Goal: Information Seeking & Learning: Learn about a topic

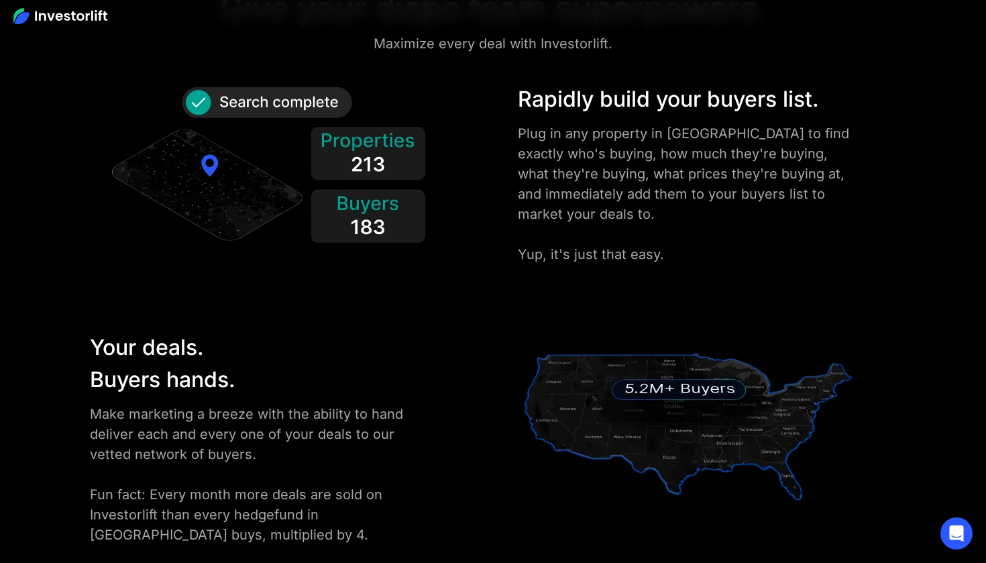
scroll to position [1690, 0]
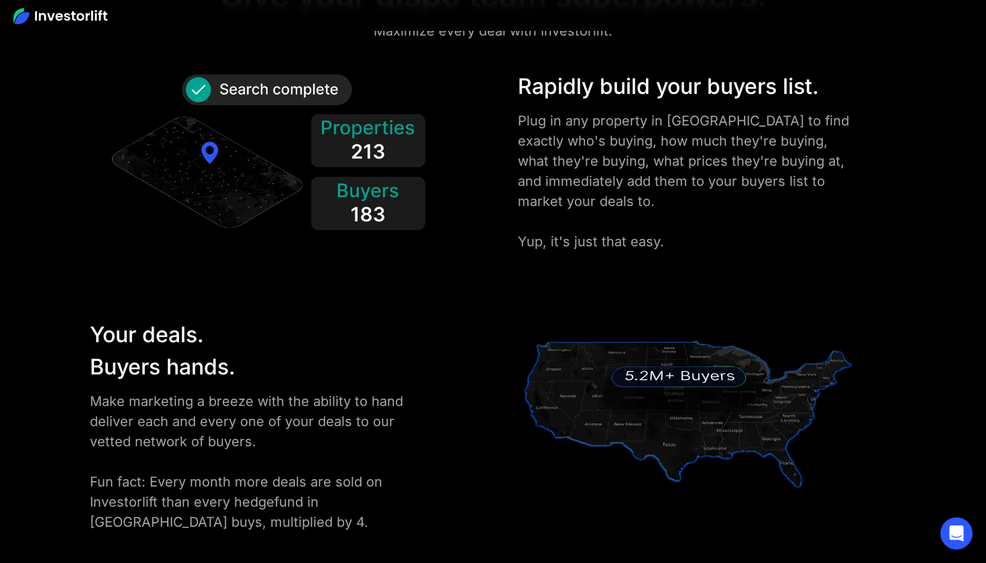
click at [662, 86] on div "Rapidly build your buyers list." at bounding box center [688, 86] width 341 height 32
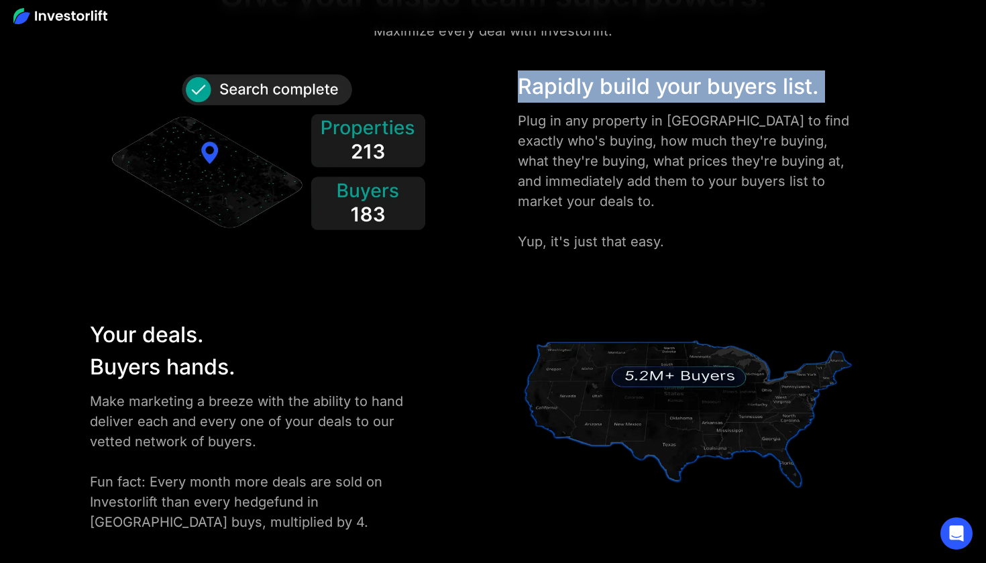
click at [662, 86] on div "Rapidly build your buyers list." at bounding box center [688, 86] width 341 height 32
click at [719, 97] on div "Rapidly build your buyers list." at bounding box center [688, 86] width 341 height 32
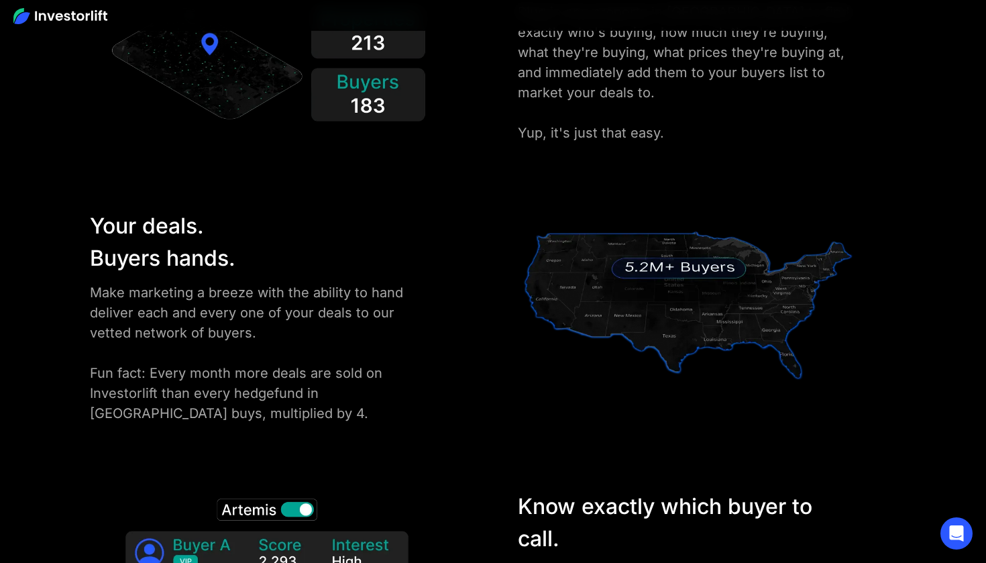
scroll to position [1837, 0]
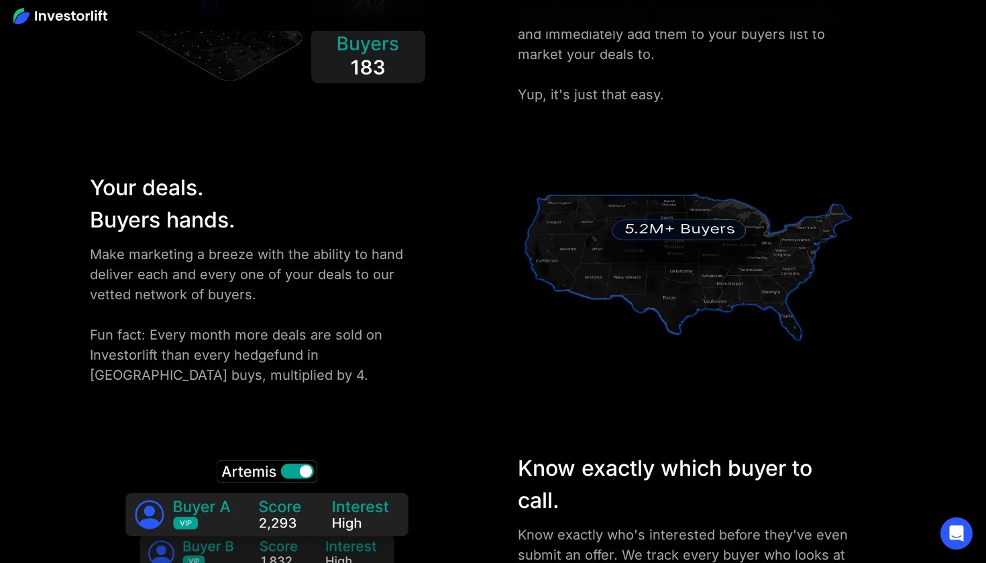
click at [162, 188] on div "Your deals. Buyers hands." at bounding box center [249, 204] width 319 height 64
click at [167, 217] on div "Your deals. Buyers hands." at bounding box center [249, 204] width 319 height 64
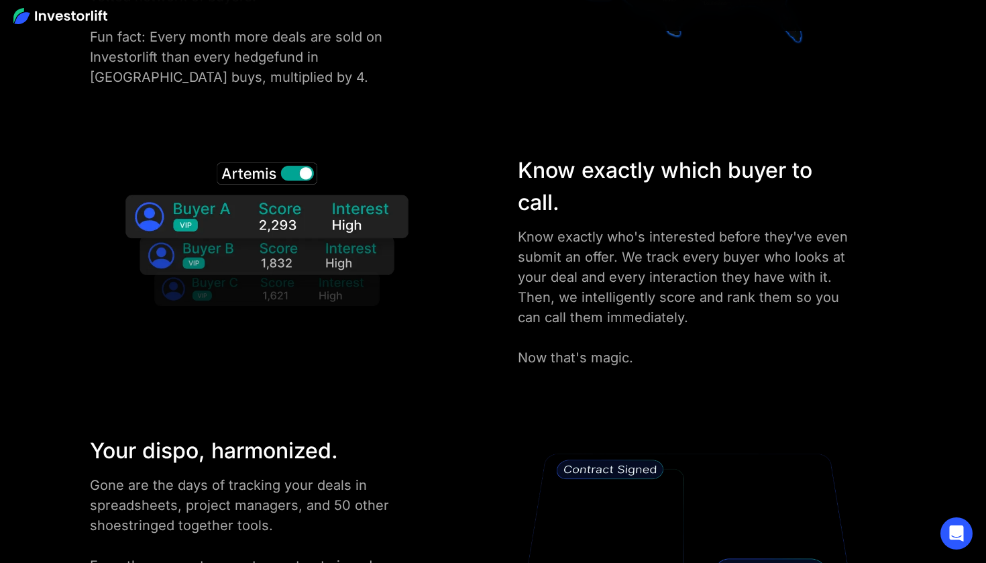
scroll to position [2139, 0]
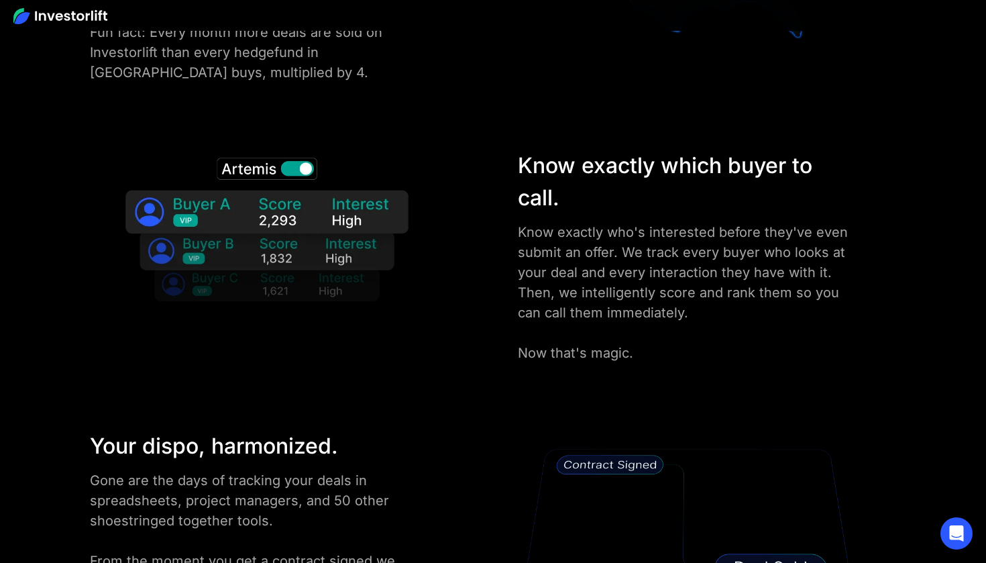
click at [644, 282] on div "Know exactly who's interested before they've even submit an offer. We track eve…" at bounding box center [688, 292] width 341 height 141
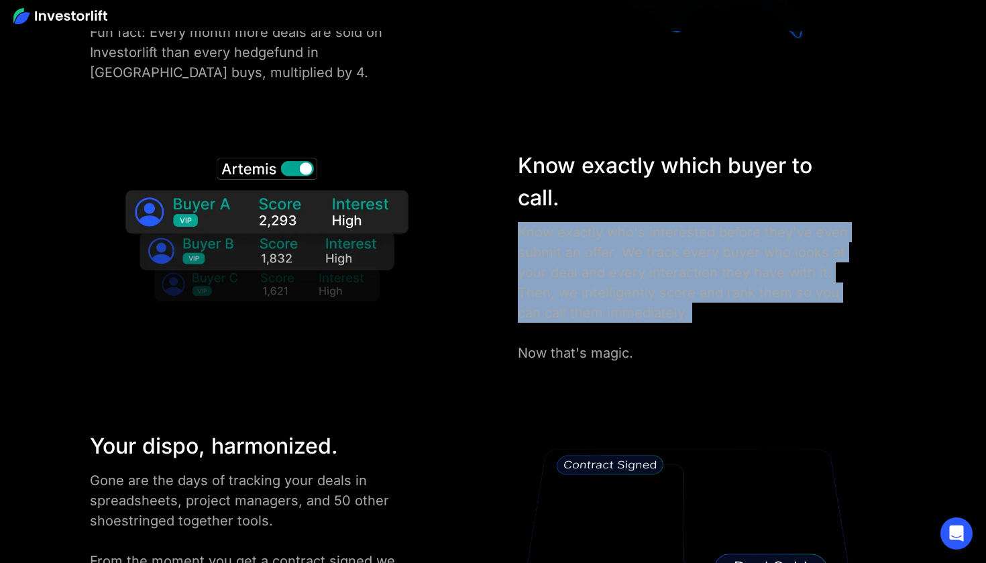
click at [644, 282] on div "Know exactly who's interested before they've even submit an offer. We track eve…" at bounding box center [688, 292] width 341 height 141
click at [639, 252] on div "Know exactly who's interested before they've even submit an offer. We track eve…" at bounding box center [688, 292] width 341 height 141
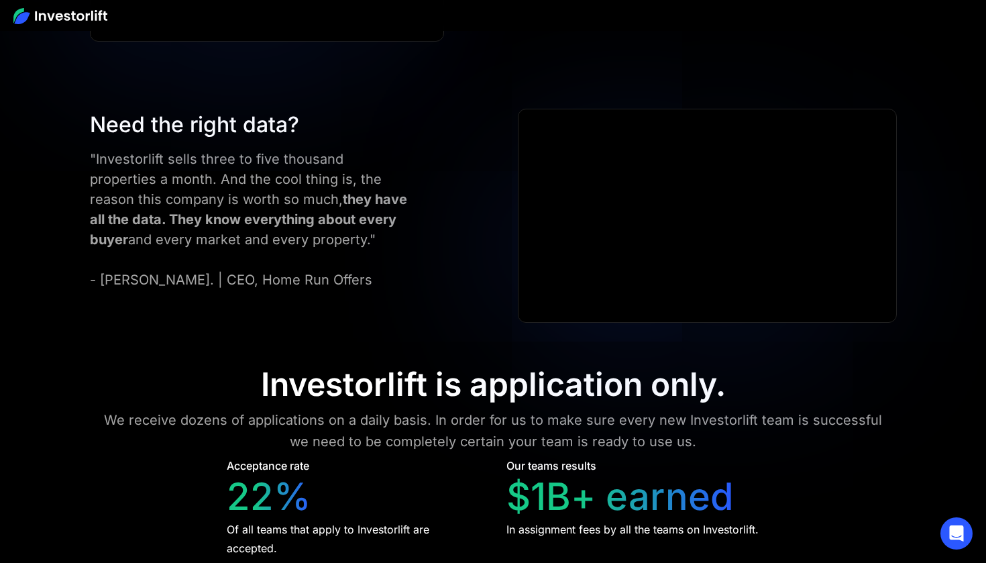
scroll to position [4772, 0]
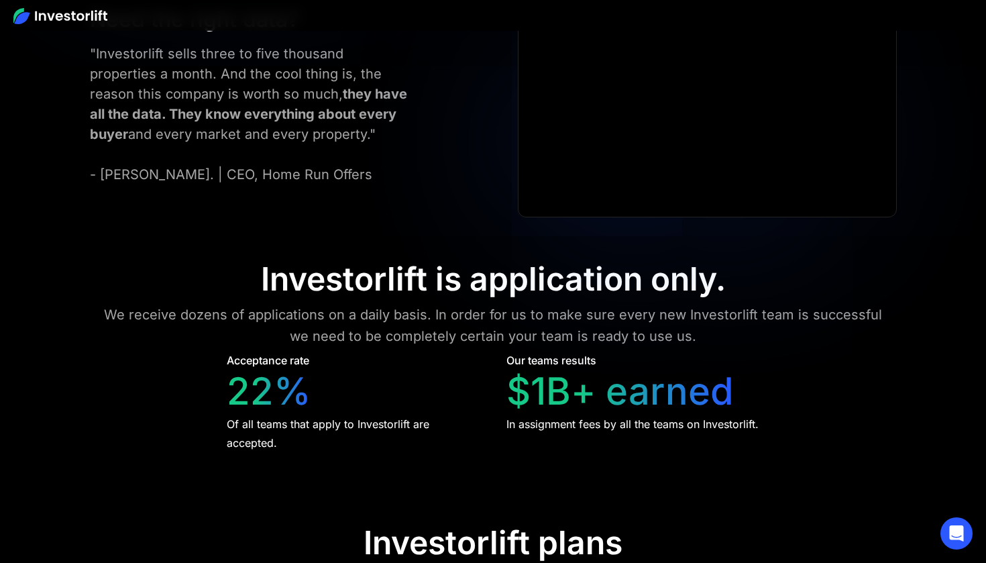
scroll to position [4880, 0]
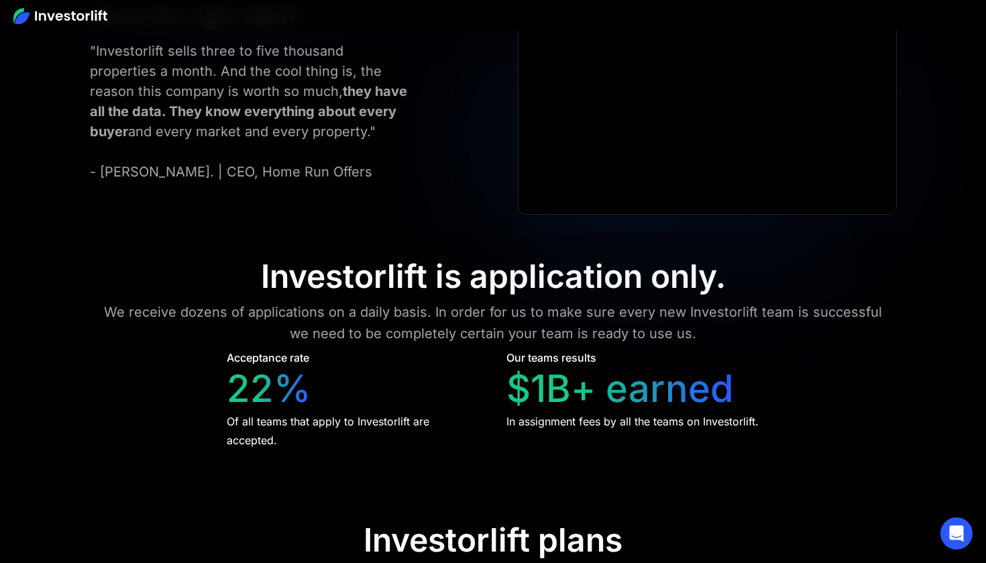
click at [522, 273] on div "Investorlift is application only." at bounding box center [493, 276] width 465 height 39
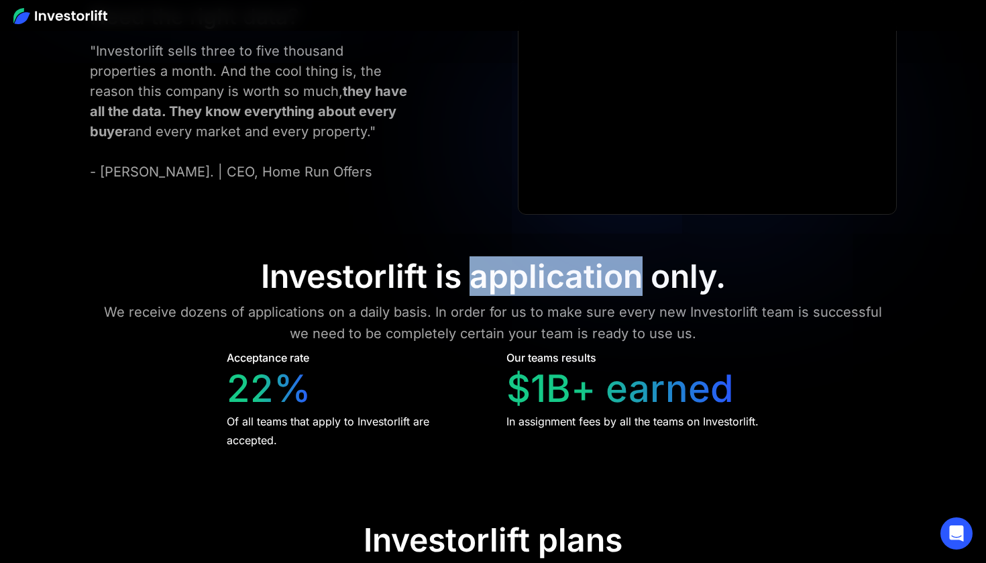
click at [522, 273] on div "Investorlift is application only." at bounding box center [493, 276] width 465 height 39
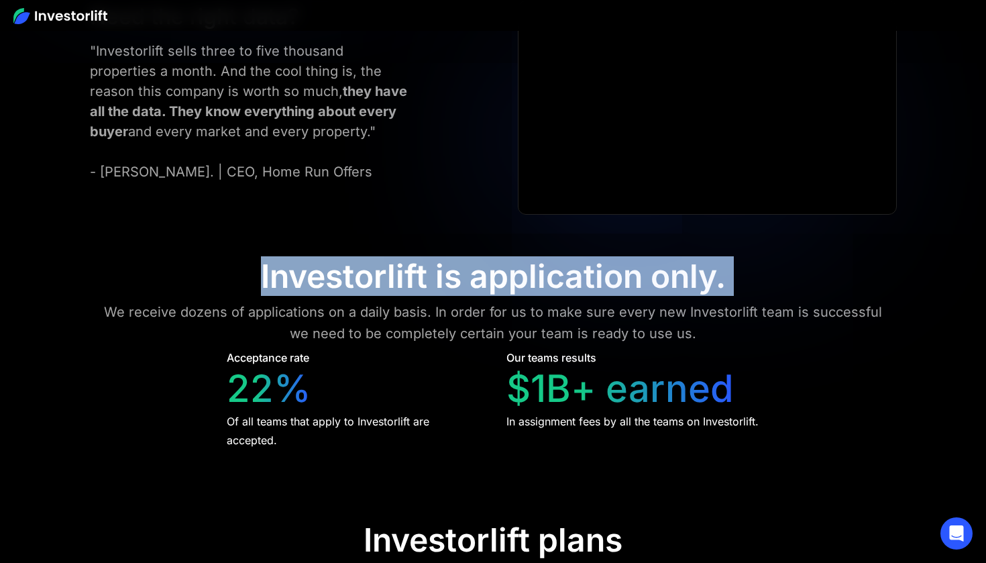
click at [522, 273] on div "Investorlift is application only." at bounding box center [493, 276] width 465 height 39
click at [639, 276] on div "Investorlift is application only." at bounding box center [493, 276] width 465 height 39
